Goal: Information Seeking & Learning: Learn about a topic

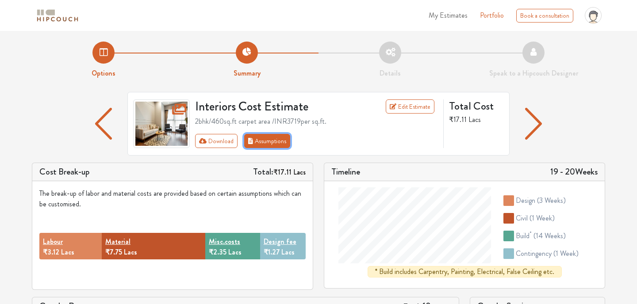
click at [274, 141] on button "Assumptions" at bounding box center [267, 141] width 46 height 14
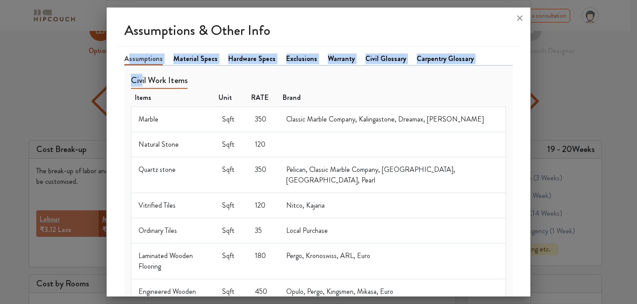
drag, startPoint x: 131, startPoint y: 56, endPoint x: 141, endPoint y: 77, distance: 24.1
click at [141, 75] on h5 "Civil Work Items" at bounding box center [159, 82] width 57 height 14
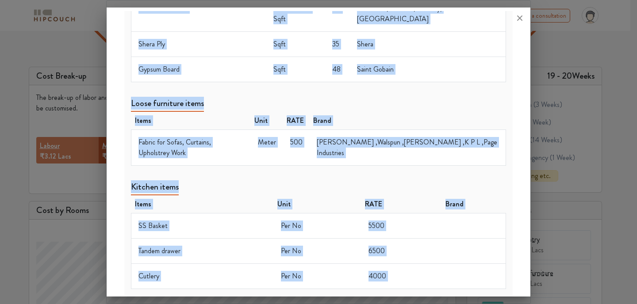
scroll to position [94, 0]
drag, startPoint x: 134, startPoint y: 96, endPoint x: 464, endPoint y: 263, distance: 370.3
copy div "Lorem Ipsu DOLO Sitam Consec Adip 124 Elitsed Doeius Tempori, Utlaboreetdo, Mag…"
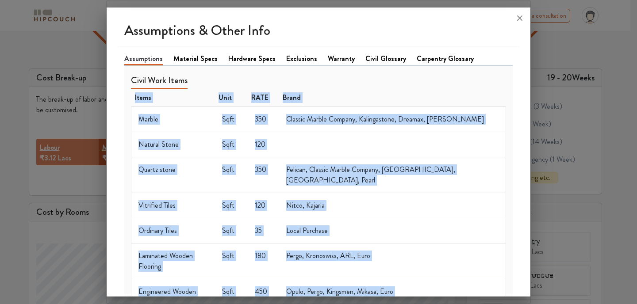
scroll to position [66, 0]
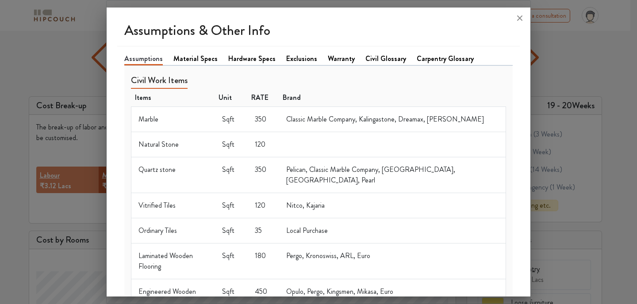
click at [190, 56] on link "Material Specs" at bounding box center [195, 59] width 44 height 11
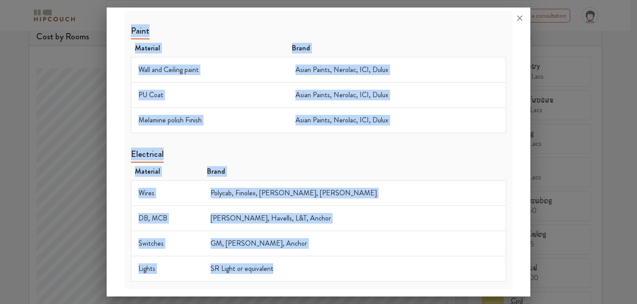
scroll to position [271, 0]
drag, startPoint x: 134, startPoint y: 81, endPoint x: 331, endPoint y: 268, distance: 271.4
copy div "Civil Material Brand Cement Ultratect, ACC, Ambuja Cement for fixing tiles as d…"
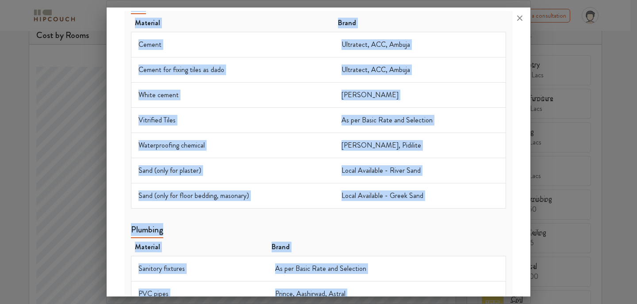
scroll to position [0, 0]
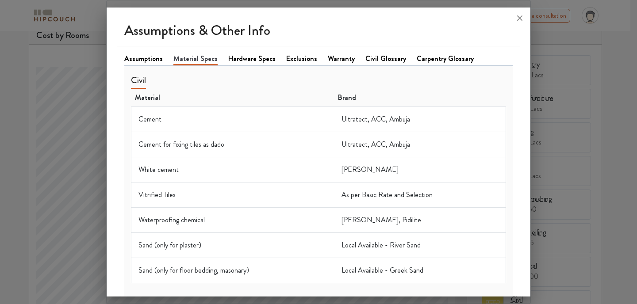
click at [234, 54] on link "Hardware Specs" at bounding box center [251, 59] width 47 height 11
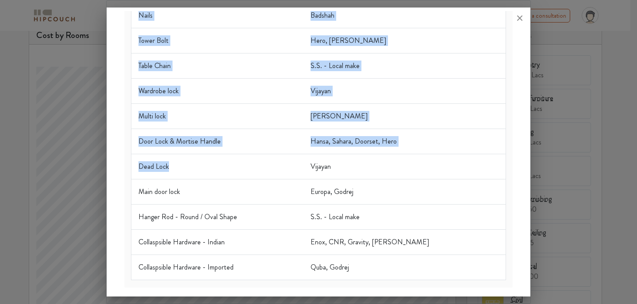
scroll to position [354, 0]
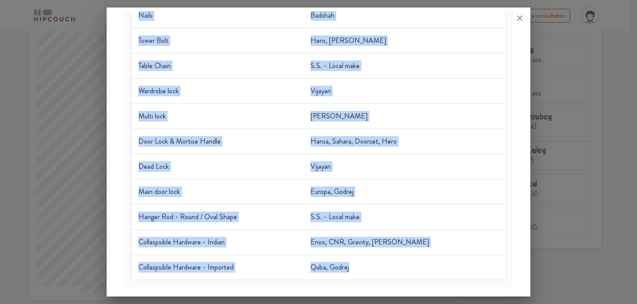
drag, startPoint x: 136, startPoint y: 73, endPoint x: 372, endPoint y: 269, distance: 305.8
click at [372, 269] on table "Material Brand Ball Bearing Telescopic Channel Rado, Baba Butt / L / Duck Hinge…" at bounding box center [318, 44] width 375 height 472
copy table "Material Brand Ball Bearing Telescopic Channel Rado, Baba Butt / L / Duck Hinge…"
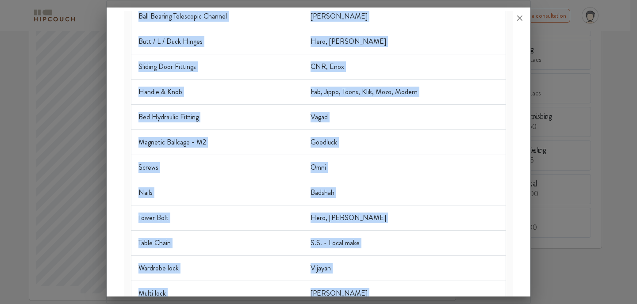
scroll to position [0, 0]
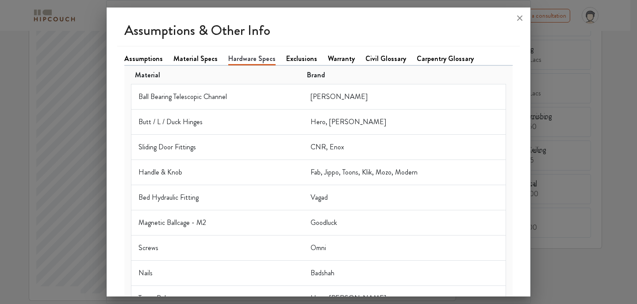
click at [291, 58] on link "Exclusions" at bounding box center [301, 59] width 31 height 11
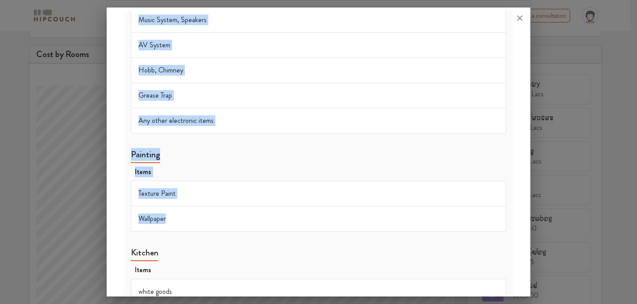
scroll to position [1190, 0]
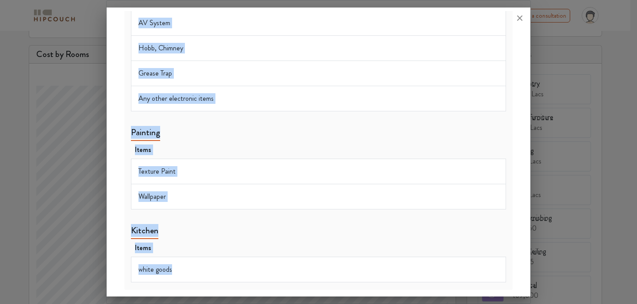
drag, startPoint x: 134, startPoint y: 79, endPoint x: 208, endPoint y: 271, distance: 205.6
copy div "ivil Work Items Items Inlay Works Plumbing Work Items Items Water Purifier Wate…"
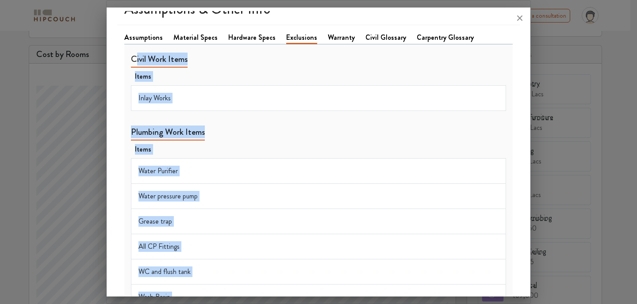
scroll to position [0, 0]
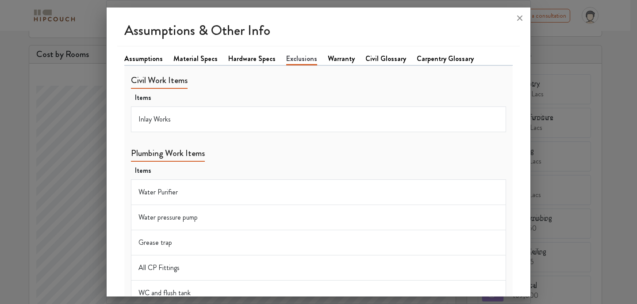
click at [328, 59] on link "Warranty" at bounding box center [341, 59] width 27 height 11
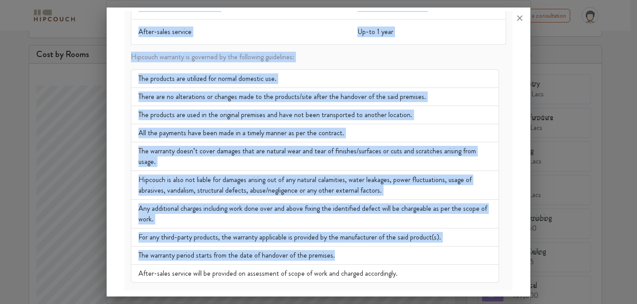
scroll to position [220, 0]
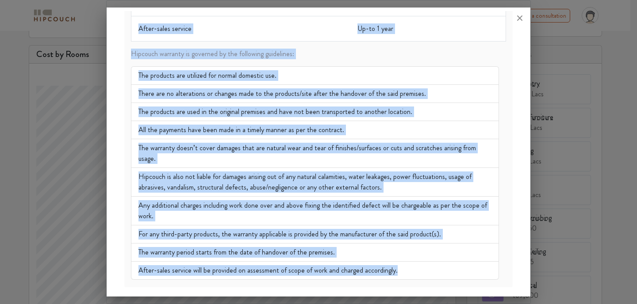
drag, startPoint x: 131, startPoint y: 77, endPoint x: 405, endPoint y: 265, distance: 331.8
click at [405, 265] on div "Hipcouch Warranty & Service Hipcouch provides full-home warranty for all the pr…" at bounding box center [318, 63] width 375 height 434
copy div "Loremips Dolorsit & Ametcon Adipisci elitsedd eius-temp incididu utl etd mag al…"
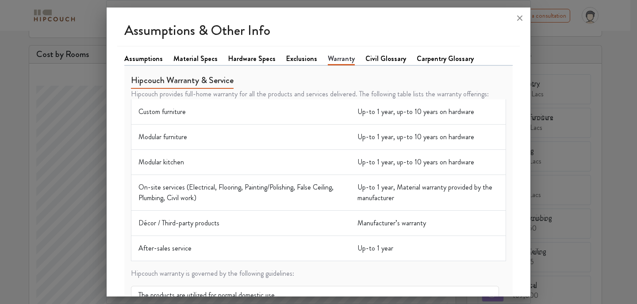
click at [380, 58] on link "Civil Glossary" at bounding box center [386, 59] width 41 height 11
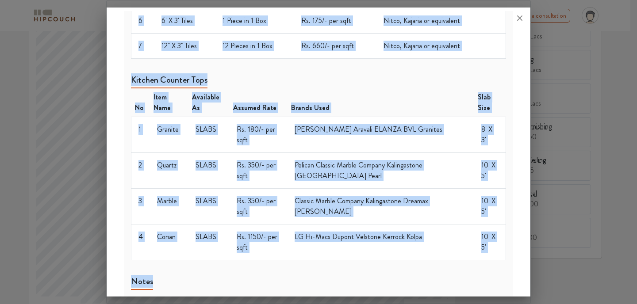
scroll to position [345, 0]
drag, startPoint x: 132, startPoint y: 79, endPoint x: 372, endPoint y: 286, distance: 316.3
copy div "Types of Flooring - Non Stone Type No Item Name Description Available As Assume…"
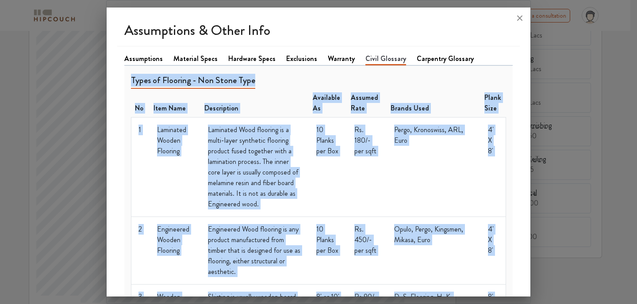
scroll to position [0, 0]
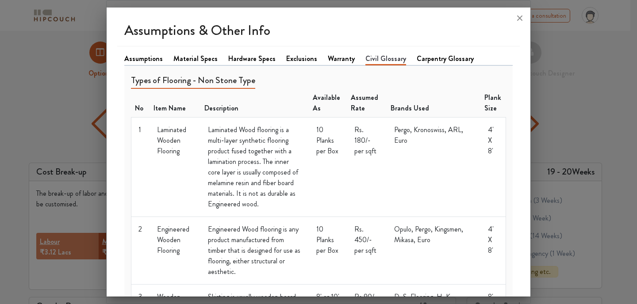
click at [427, 63] on link "Carpentry Glossary" at bounding box center [445, 59] width 57 height 11
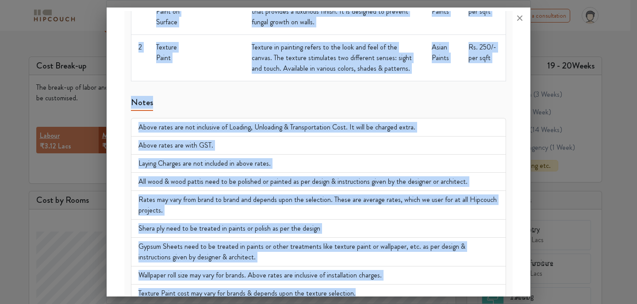
scroll to position [112, 0]
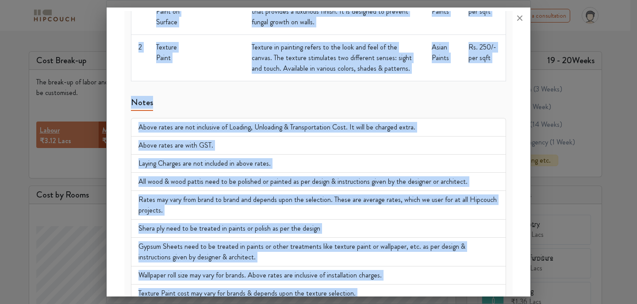
drag, startPoint x: 131, startPoint y: 76, endPoint x: 411, endPoint y: 275, distance: 343.0
copy div "Wood + Wood Pattis Teak Wood or ([GEOGRAPHIC_DATA]) [PERSON_NAME]. - [PERSON_NA…"
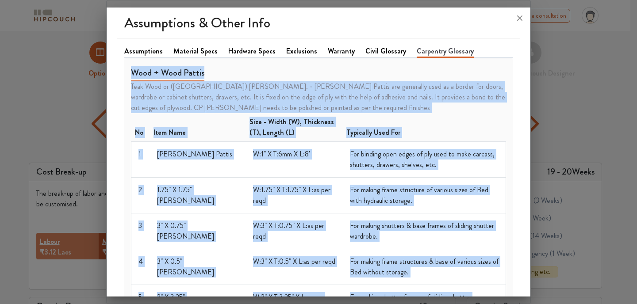
scroll to position [0, 0]
